Goal: Find specific page/section: Find specific page/section

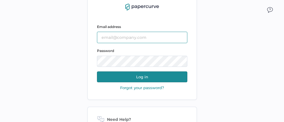
type input "jeffrey.kent@papercurve.com"
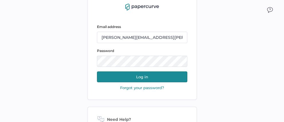
click at [140, 75] on button "Log in" at bounding box center [142, 76] width 90 height 11
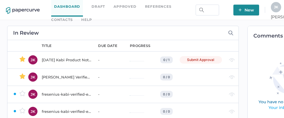
click at [73, 17] on link "Contacts" at bounding box center [61, 20] width 21 height 6
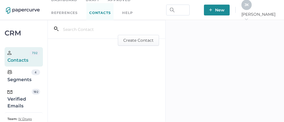
click at [23, 100] on div "Verified Emails" at bounding box center [19, 99] width 24 height 21
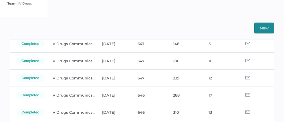
scroll to position [171, 0]
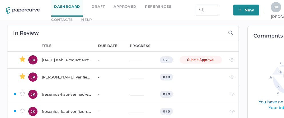
click at [73, 17] on link "Contacts" at bounding box center [61, 20] width 21 height 6
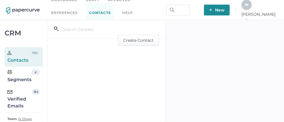
click at [23, 100] on div "Verified Emails" at bounding box center [19, 99] width 24 height 21
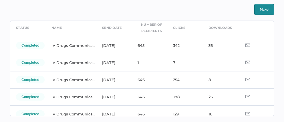
scroll to position [25, 0]
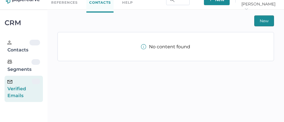
click at [27, 91] on div "Verified Emails" at bounding box center [19, 89] width 24 height 21
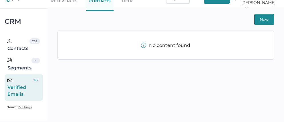
scroll to position [13, 0]
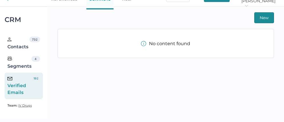
click at [26, 84] on div "Verified Emails" at bounding box center [19, 85] width 24 height 21
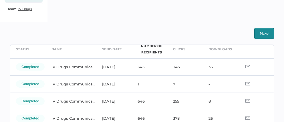
scroll to position [39, 0]
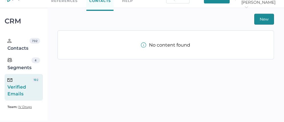
scroll to position [13, 0]
